Goal: Transaction & Acquisition: Purchase product/service

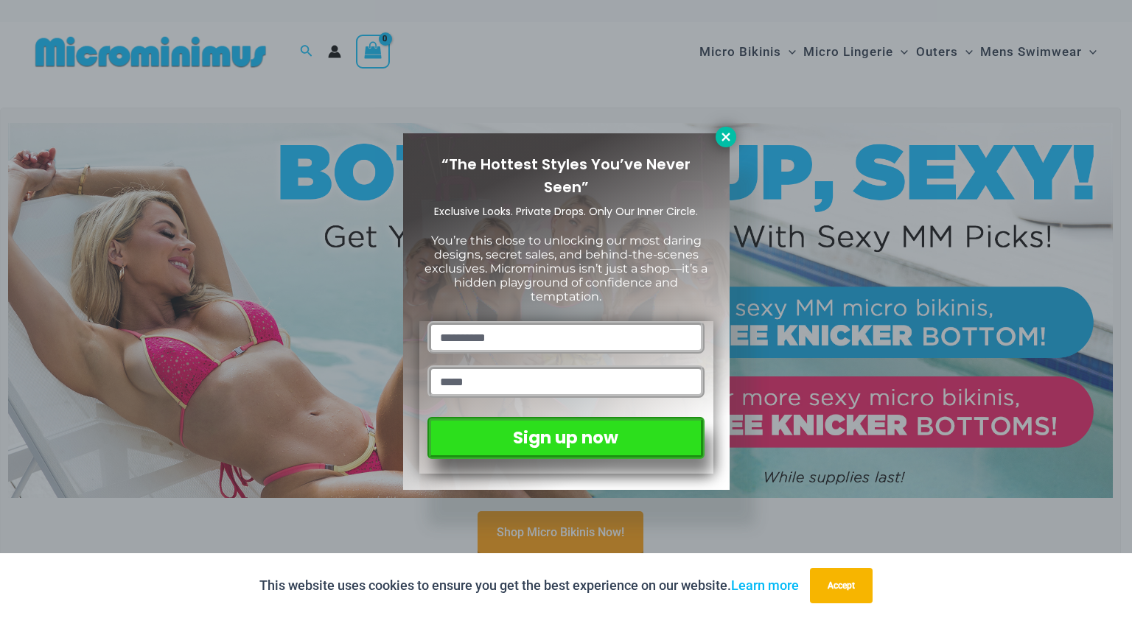
click at [724, 129] on button at bounding box center [725, 137] width 21 height 21
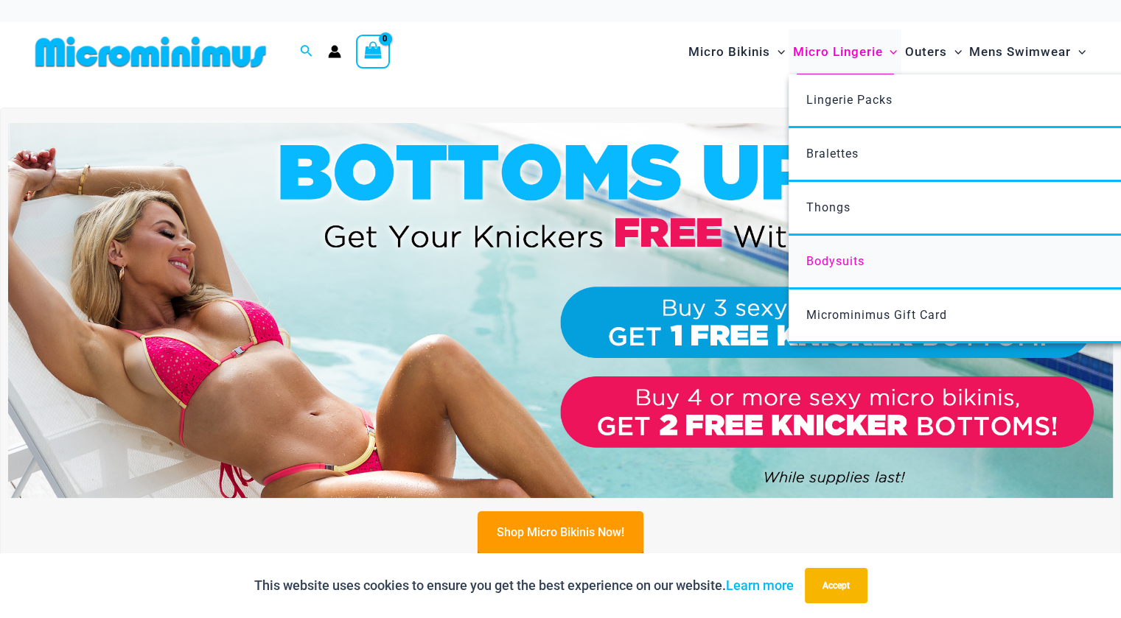
click at [827, 256] on span "Bodysuits" at bounding box center [835, 261] width 58 height 14
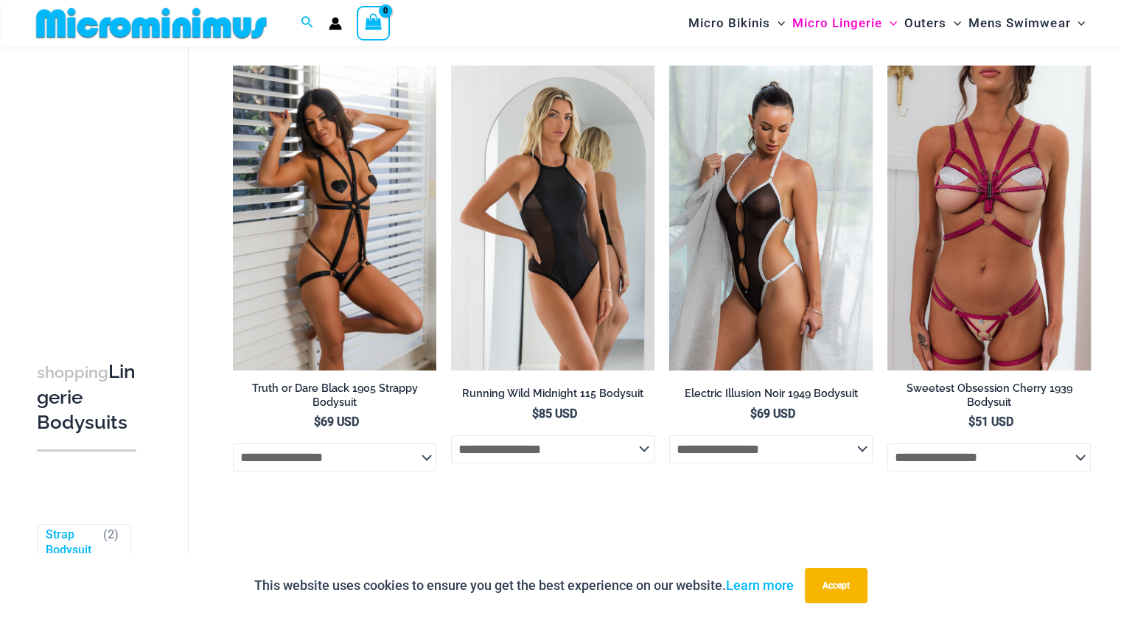
scroll to position [79, 0]
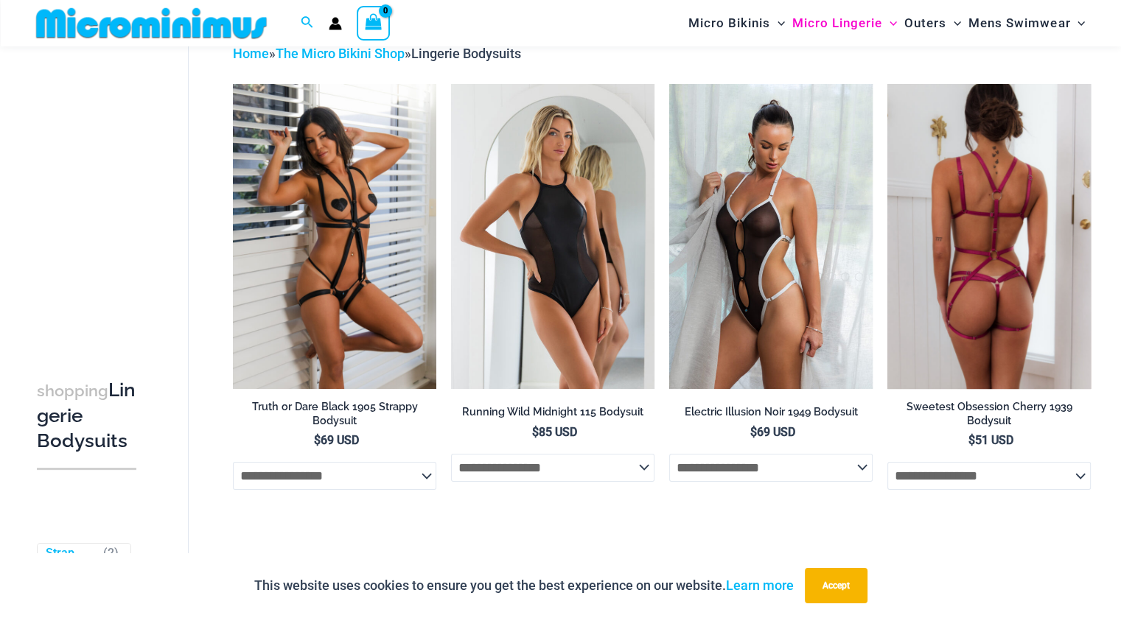
click at [1058, 479] on select "**********" at bounding box center [988, 476] width 203 height 28
click at [1065, 437] on span "$ 51 USD" at bounding box center [988, 441] width 203 height 16
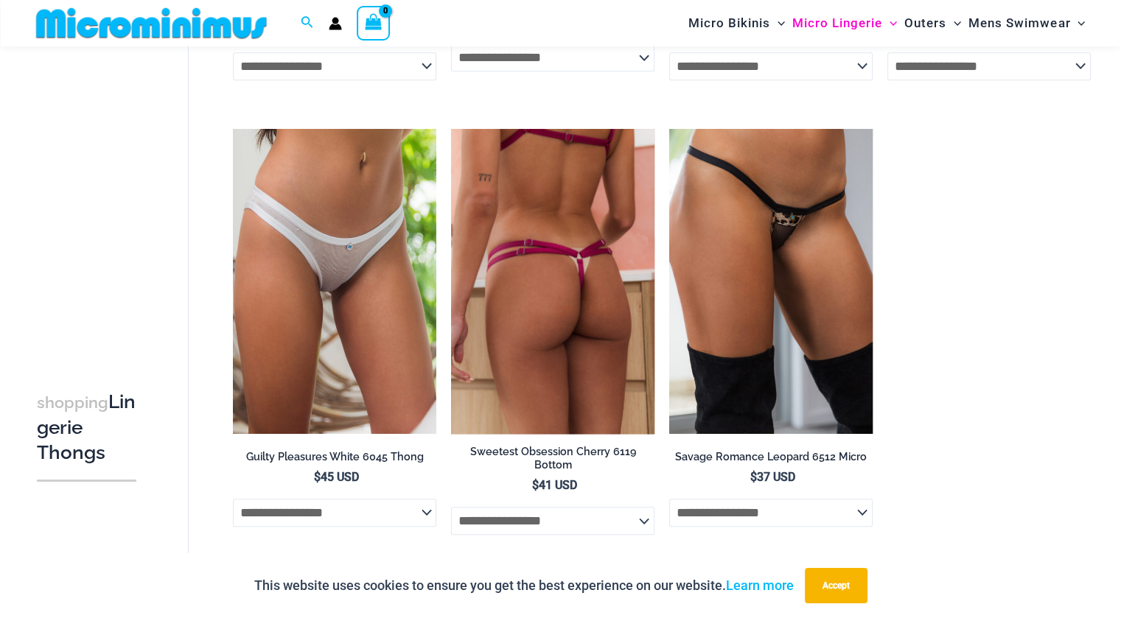
scroll to position [1379, 0]
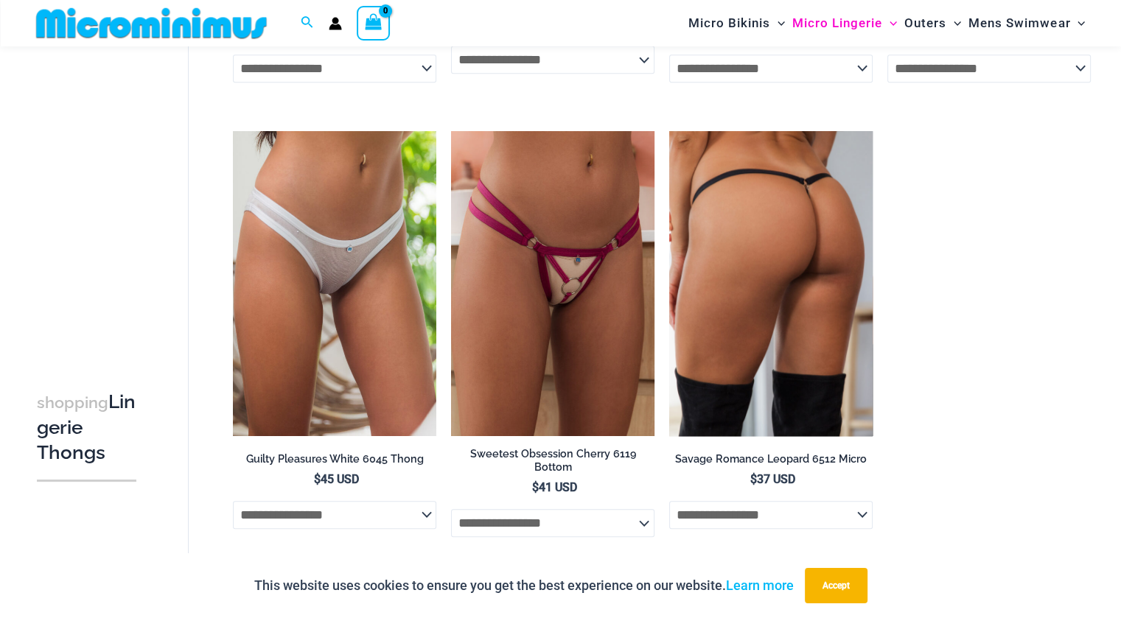
click at [738, 297] on img at bounding box center [770, 283] width 203 height 305
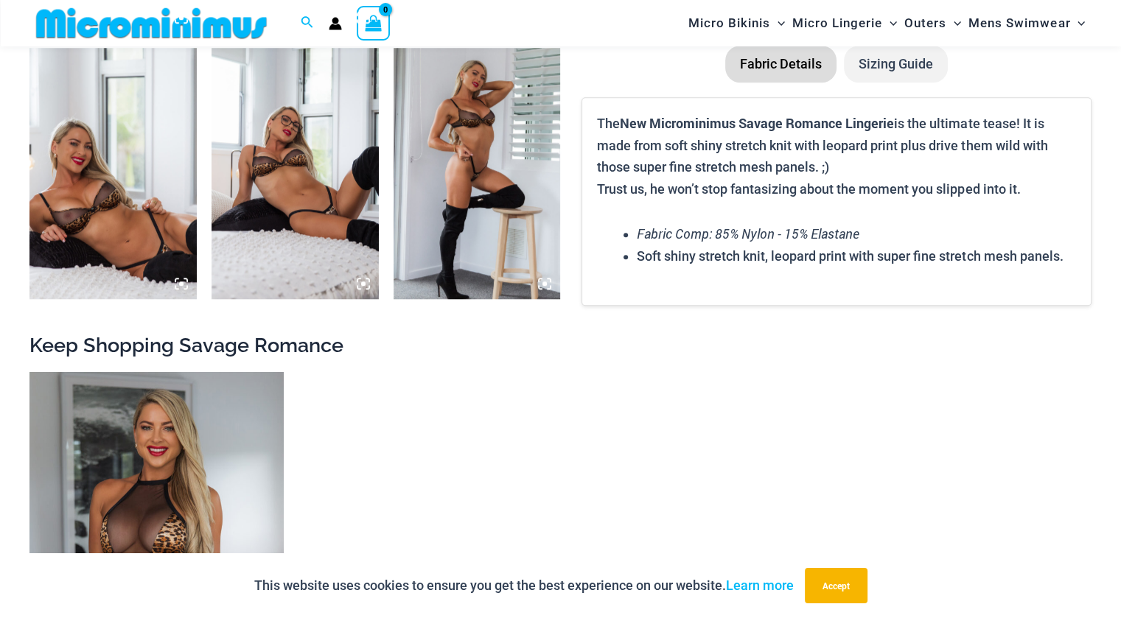
scroll to position [1164, 0]
click at [312, 181] on img at bounding box center [294, 172] width 167 height 251
